Goal: Find specific fact: Find specific fact

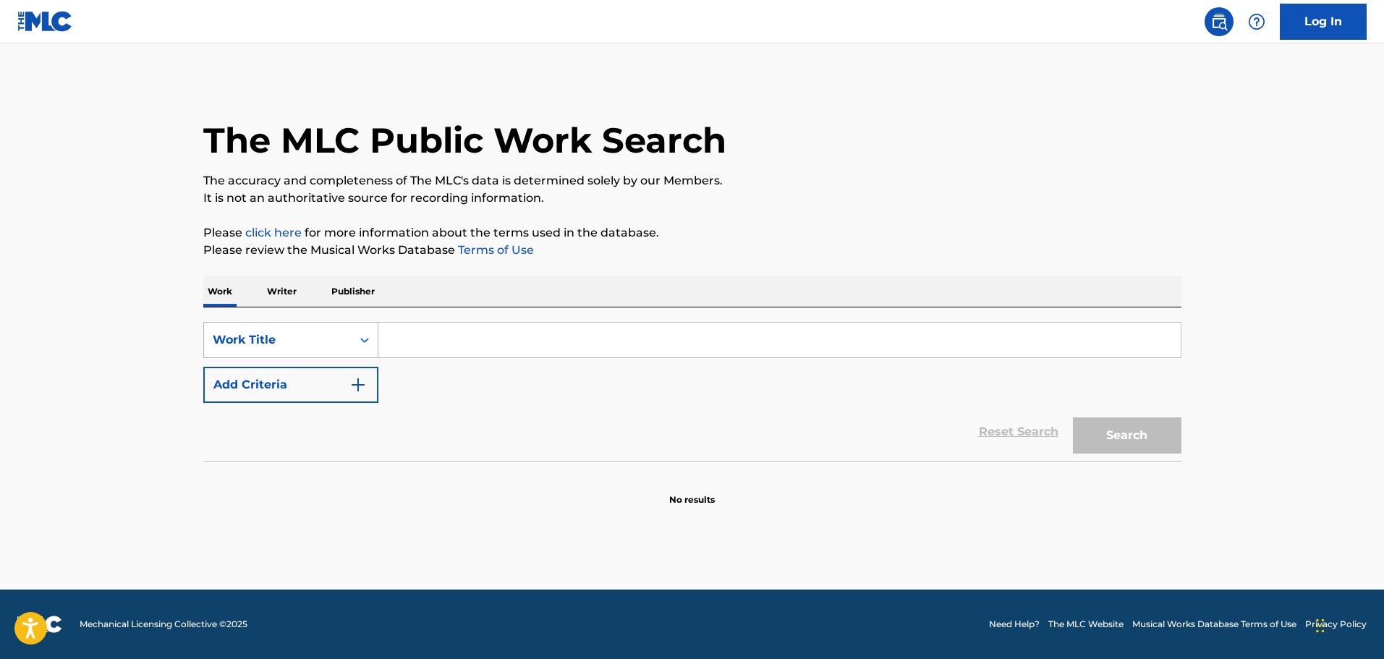
click at [254, 352] on div "Work Title" at bounding box center [278, 339] width 148 height 27
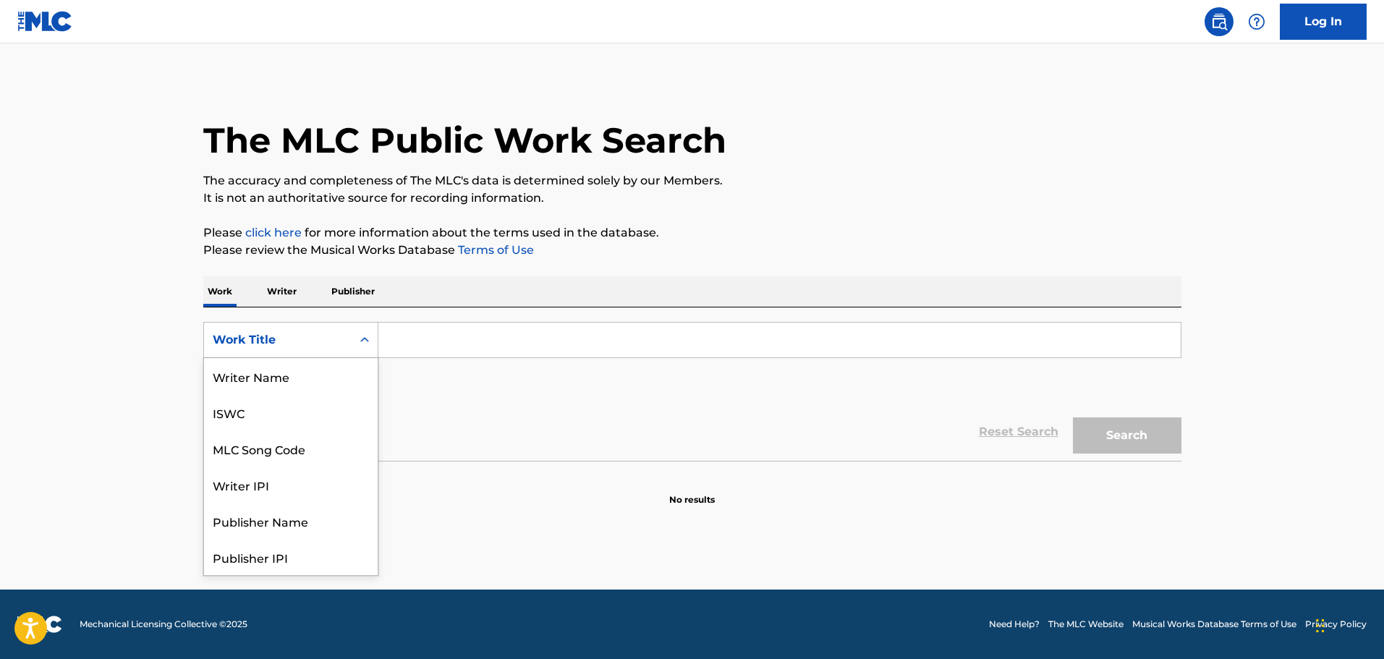
scroll to position [72, 0]
click at [267, 381] on div "MLC Song Code" at bounding box center [291, 376] width 174 height 36
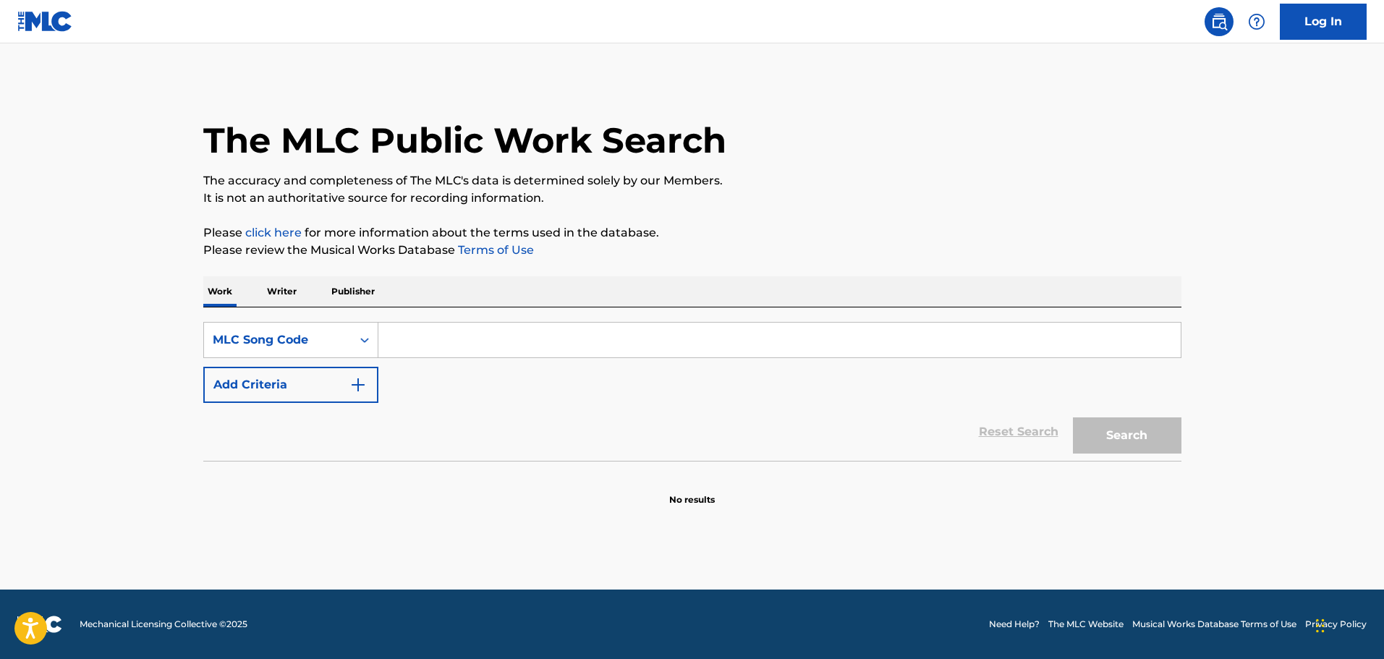
click at [452, 341] on input "Search Form" at bounding box center [779, 340] width 802 height 35
paste input "HA04PC"
type input "HA04PC"
click at [1112, 441] on button "Search" at bounding box center [1127, 435] width 109 height 36
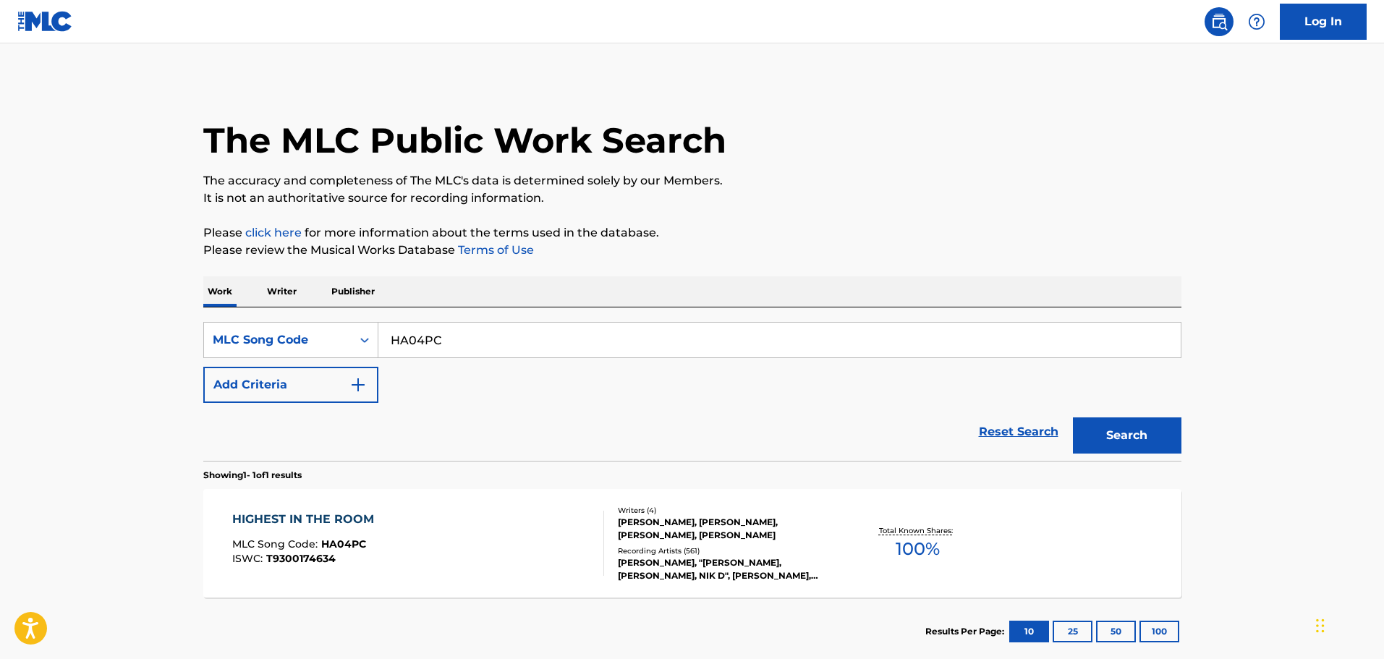
click at [631, 429] on div "Reset Search Search" at bounding box center [692, 432] width 978 height 58
click at [593, 519] on div at bounding box center [598, 543] width 12 height 65
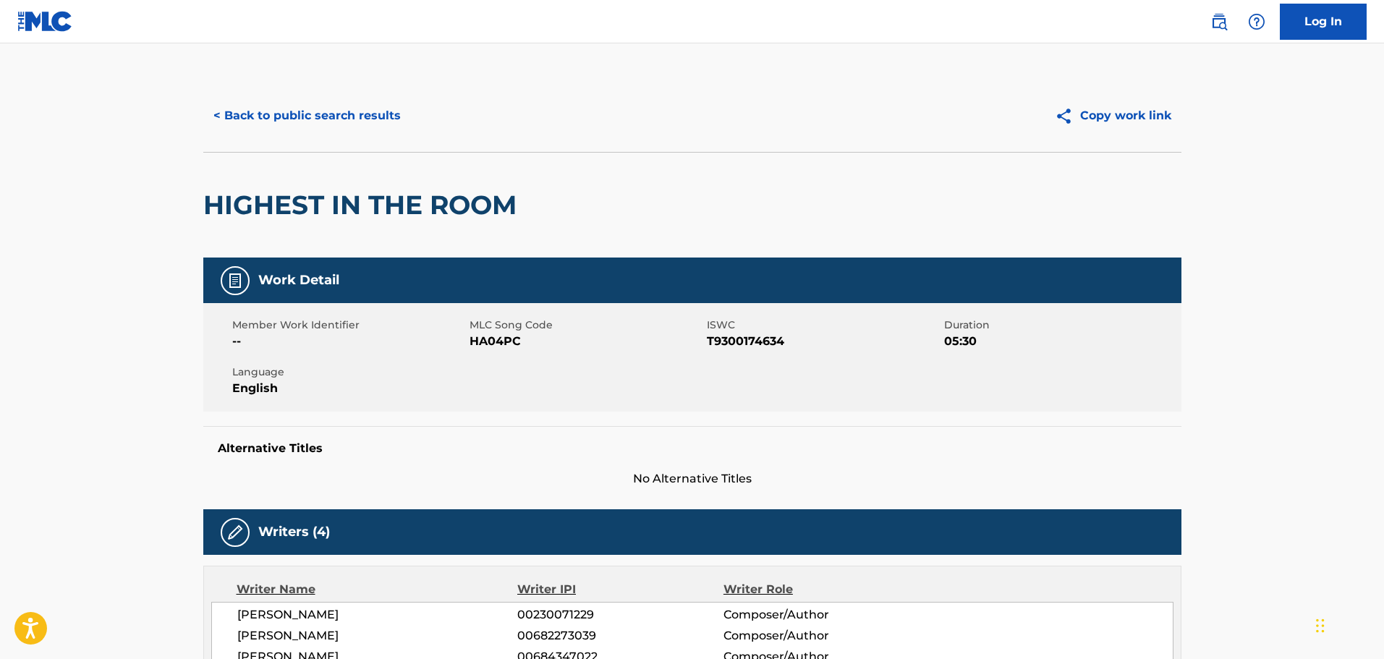
click at [497, 340] on span "HA04PC" at bounding box center [587, 341] width 234 height 17
copy span "HA04PC"
click at [628, 187] on div "HIGHEST IN THE ROOM" at bounding box center [692, 205] width 978 height 106
